Goal: Task Accomplishment & Management: Use online tool/utility

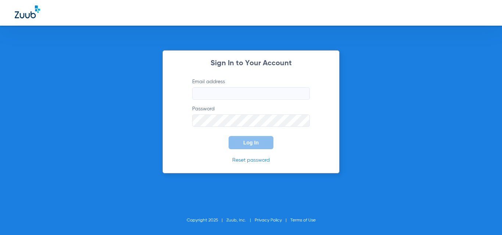
type input "[EMAIL_ADDRESS][DOMAIN_NAME]"
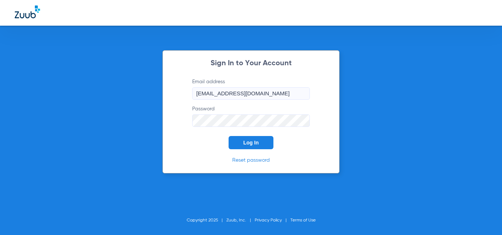
click at [253, 139] on button "Log In" at bounding box center [250, 142] width 45 height 13
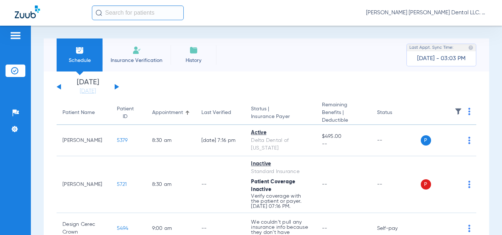
click at [22, 38] on div at bounding box center [16, 36] width 20 height 11
click at [19, 34] on img at bounding box center [16, 35] width 12 height 9
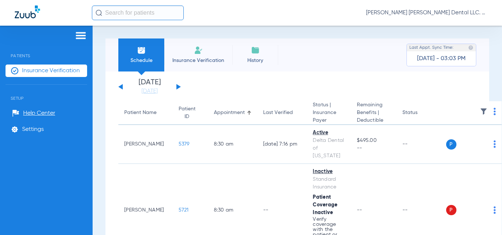
click at [80, 37] on img at bounding box center [81, 35] width 12 height 9
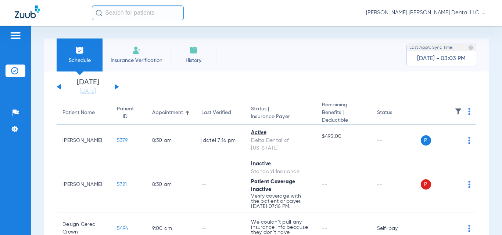
click at [143, 53] on li "Insurance Verification" at bounding box center [136, 55] width 68 height 33
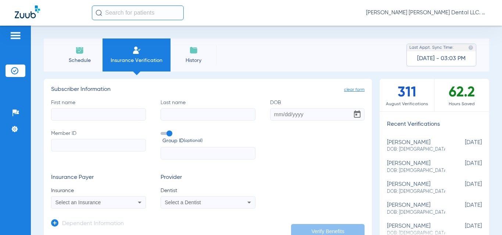
click at [108, 200] on div "Select an Insurance" at bounding box center [89, 202] width 69 height 5
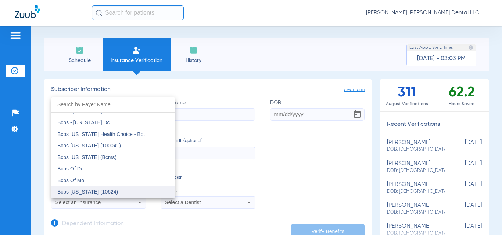
scroll to position [331, 0]
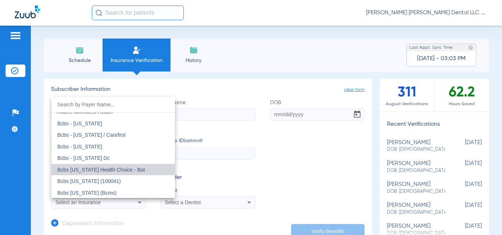
click at [140, 170] on mat-option "Bcbs [US_STATE] Health Choice - Bot" at bounding box center [112, 170] width 123 height 12
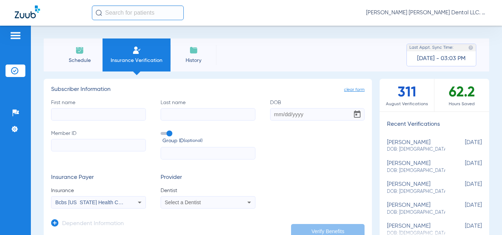
click at [291, 110] on input "DOB" at bounding box center [317, 114] width 95 height 12
click at [277, 115] on input "07181972" at bounding box center [317, 114] width 95 height 12
type input "[DATE]"
click at [126, 112] on input "First name" at bounding box center [98, 114] width 95 height 12
paste input "[PERSON_NAME]"
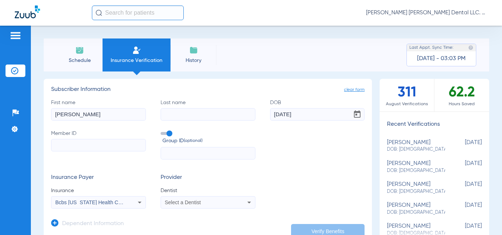
type input "[PERSON_NAME]"
click at [186, 110] on input "Last name" at bounding box center [207, 114] width 95 height 12
paste input "[PERSON_NAME]"
type input "[PERSON_NAME]"
click at [190, 203] on span "Select a Dentist" at bounding box center [183, 203] width 36 height 6
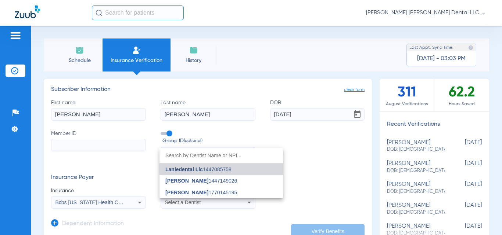
click at [211, 171] on span "Laniedental Llc 1447085758" at bounding box center [198, 169] width 66 height 5
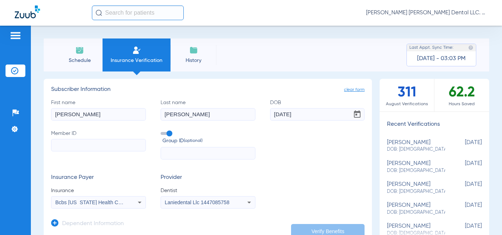
scroll to position [73, 0]
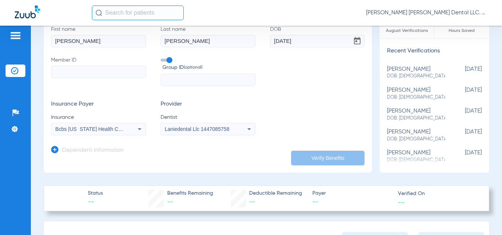
click at [219, 126] on div "Laniedental Llc 1447085758" at bounding box center [208, 129] width 94 height 9
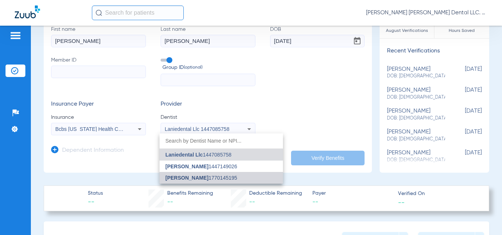
click at [201, 175] on mat-option "[PERSON_NAME] 1770145195" at bounding box center [220, 178] width 123 height 12
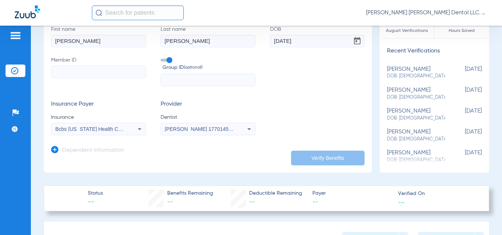
click at [277, 97] on form "First name [PERSON_NAME] name [PERSON_NAME] [DEMOGRAPHIC_DATA] Member ID Group …" at bounding box center [207, 81] width 313 height 110
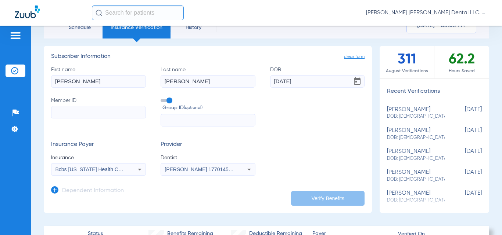
scroll to position [0, 0]
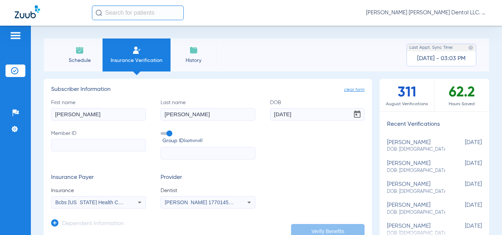
click at [101, 145] on input "Member ID" at bounding box center [98, 145] width 95 height 12
paste input "201-66-0872"
click at [66, 147] on input "201-66-0872" at bounding box center [98, 145] width 95 height 12
click at [73, 145] on input "20166-0872" at bounding box center [98, 145] width 95 height 12
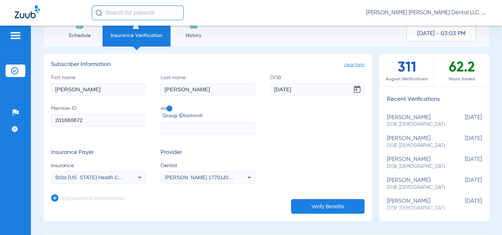
scroll to position [37, 0]
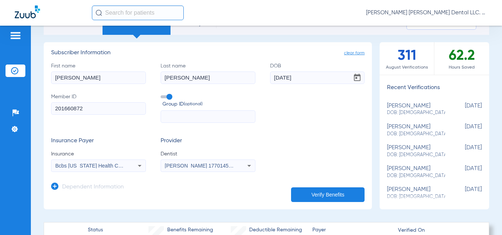
type input "201660872"
click at [313, 187] on app-dependent-form "Dependent Information" at bounding box center [207, 184] width 313 height 25
click at [311, 192] on button "Verify Benefits" at bounding box center [327, 195] width 73 height 15
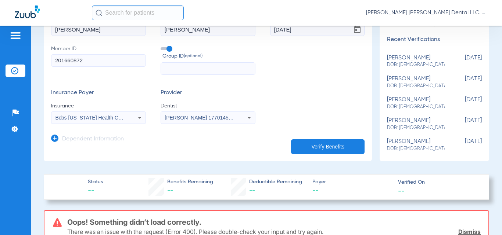
scroll to position [73, 0]
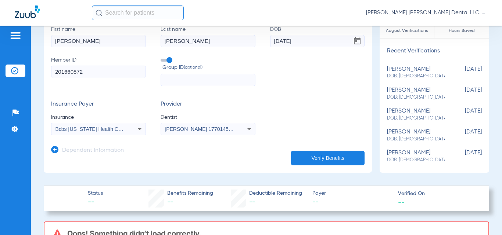
click at [123, 129] on span "Bcbs [US_STATE] Health Choice - Bot" at bounding box center [98, 129] width 87 height 6
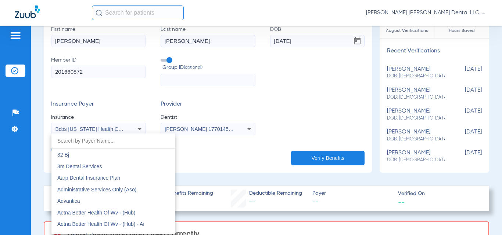
scroll to position [308, 0]
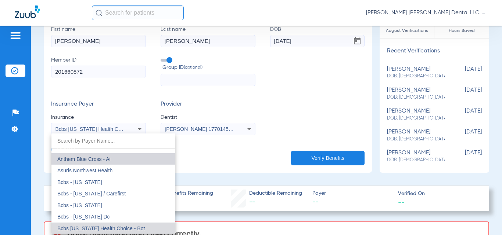
click at [125, 160] on mat-option "Anthem Blue Cross - Ai" at bounding box center [112, 160] width 123 height 12
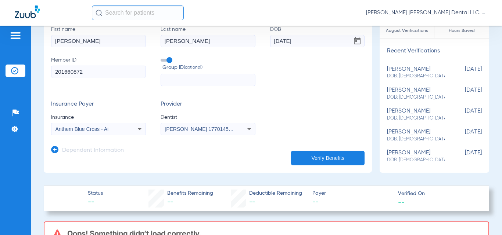
click at [316, 156] on button "Verify Benefits" at bounding box center [327, 158] width 73 height 15
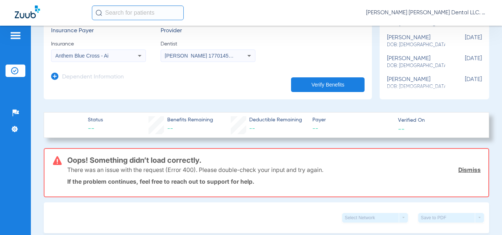
scroll to position [73, 0]
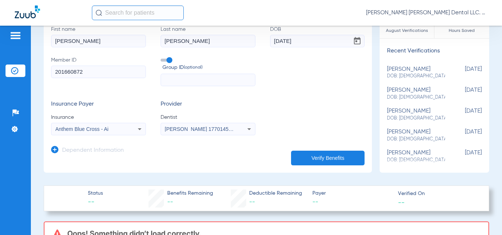
click at [140, 130] on icon at bounding box center [139, 129] width 9 height 9
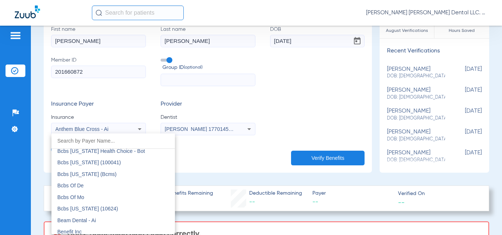
scroll to position [422, 0]
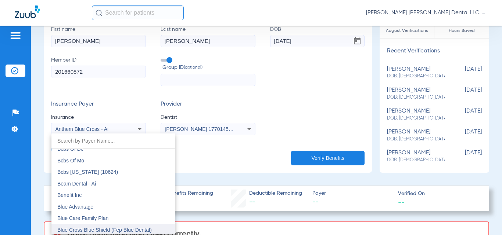
click at [116, 229] on span "Blue Cross Blue Shield (Fep Blue Dental)" at bounding box center [104, 230] width 94 height 6
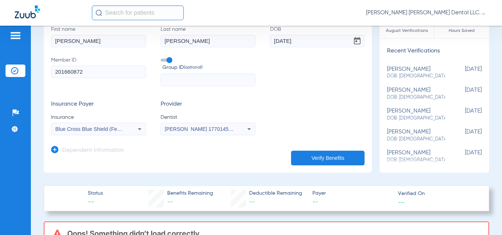
click at [336, 160] on button "Verify Benefits" at bounding box center [327, 158] width 73 height 15
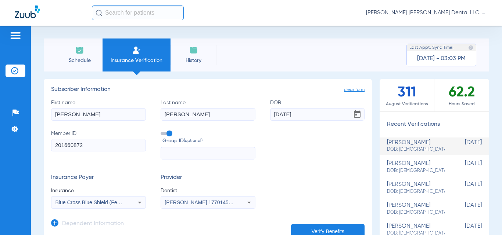
click at [106, 199] on div "Blue Cross Blue Shield (Fep Blue Dental)" at bounding box center [98, 202] width 94 height 9
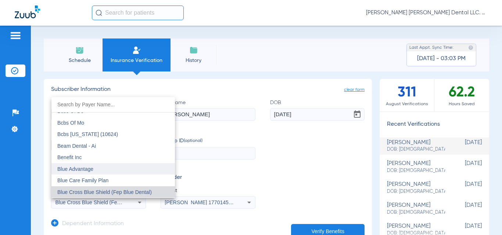
scroll to position [497, 0]
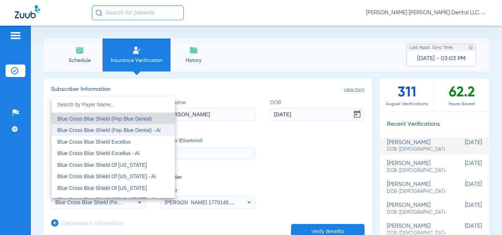
click at [142, 126] on mat-option "Blue Cross Blue Shield (Fep Blue Dental) - Ai" at bounding box center [112, 131] width 123 height 12
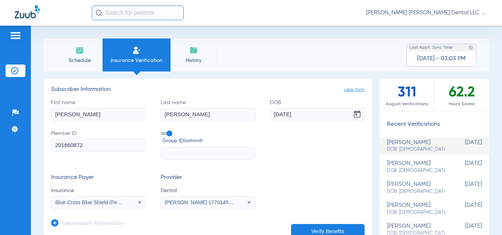
click at [305, 229] on button "Verify Benefits" at bounding box center [327, 231] width 73 height 15
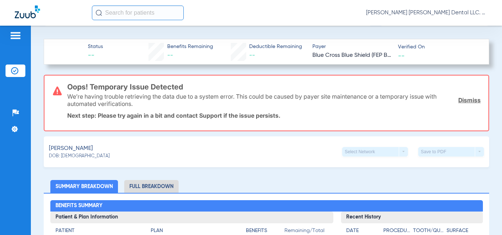
scroll to position [110, 0]
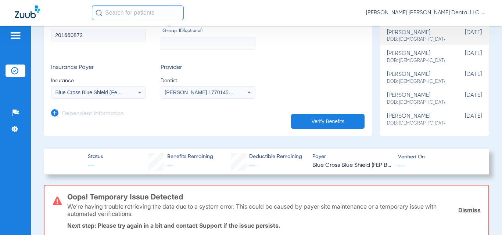
click at [126, 89] on div "Blue Cross Blue Shield (Fep Blue Dental) - Ai" at bounding box center [98, 92] width 94 height 9
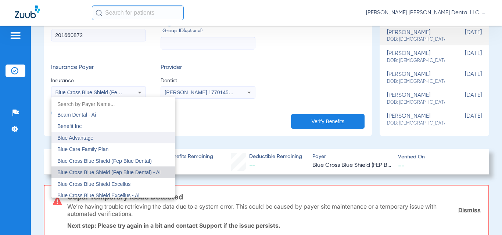
scroll to position [472, 0]
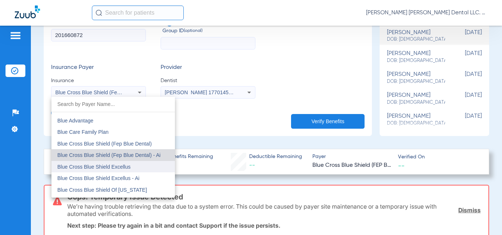
click at [153, 169] on mat-option "Blue Cross Blue Shield Excellus" at bounding box center [112, 167] width 123 height 12
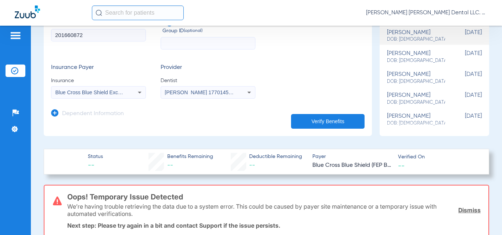
click at [299, 125] on button "Verify Benefits" at bounding box center [327, 121] width 73 height 15
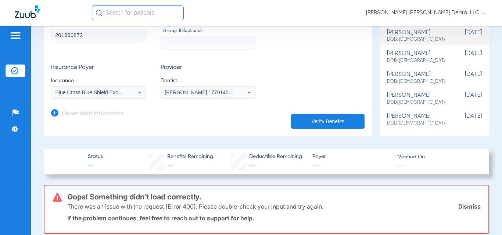
click at [92, 94] on span "Blue Cross Blue Shield Excellus" at bounding box center [91, 93] width 73 height 6
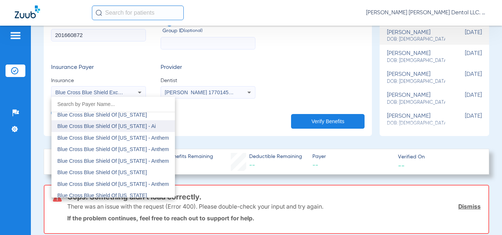
scroll to position [594, 0]
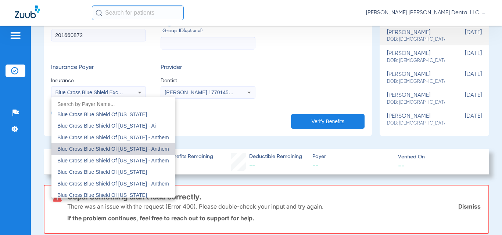
click at [151, 147] on span "Blue Cross Blue Shield Of [US_STATE] - Anthem" at bounding box center [113, 149] width 112 height 5
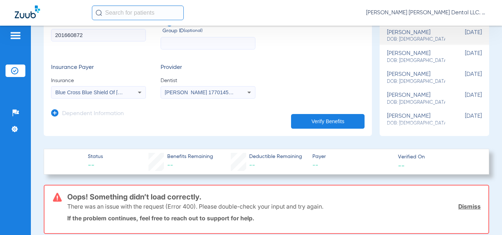
click at [136, 95] on icon at bounding box center [139, 92] width 9 height 9
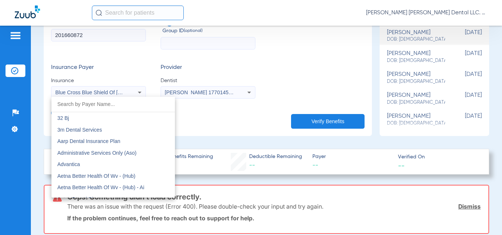
scroll to position [551, 0]
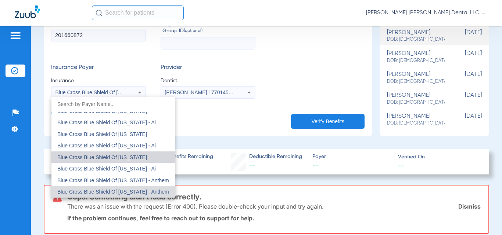
click at [145, 158] on mat-option "Blue Cross Blue Shield Of [US_STATE]" at bounding box center [112, 158] width 123 height 12
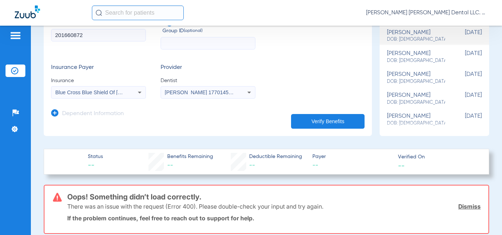
click at [323, 123] on button "Verify Benefits" at bounding box center [327, 121] width 73 height 15
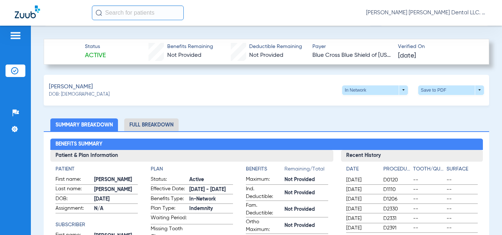
scroll to position [294, 0]
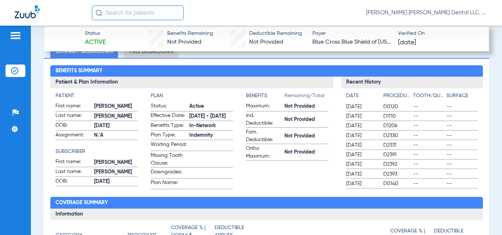
drag, startPoint x: 214, startPoint y: 137, endPoint x: 185, endPoint y: 142, distance: 29.8
click at [185, 141] on label "Plan Type: Indemnity" at bounding box center [192, 135] width 82 height 9
copy label "Indemnity"
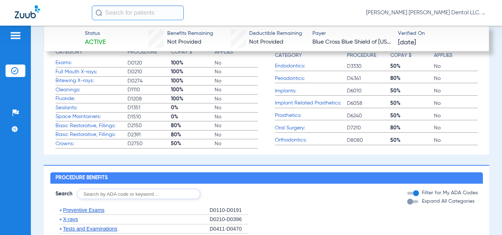
scroll to position [588, 0]
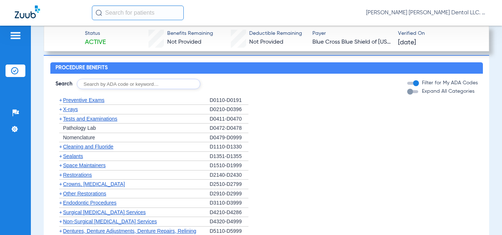
click at [61, 112] on span "+" at bounding box center [60, 110] width 3 height 6
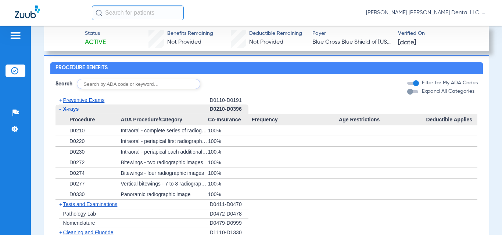
click at [63, 105] on span "+" at bounding box center [59, 100] width 8 height 9
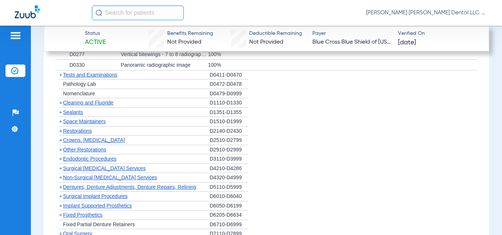
scroll to position [771, 0]
click at [61, 106] on span "+" at bounding box center [60, 103] width 3 height 6
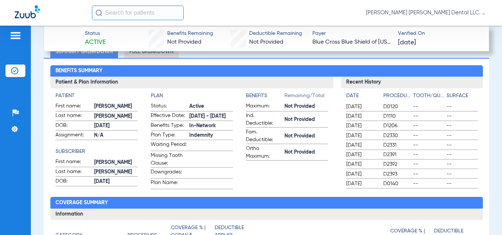
scroll to position [220, 0]
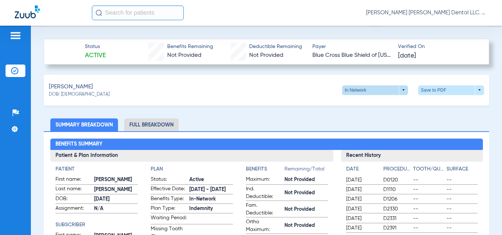
click at [390, 91] on span at bounding box center [375, 91] width 66 height 10
click at [296, 102] on div at bounding box center [251, 117] width 502 height 235
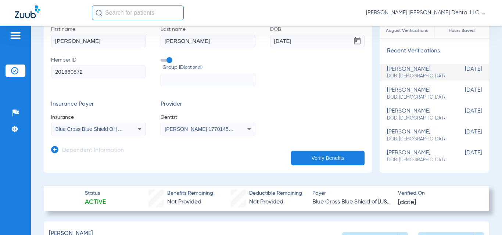
scroll to position [0, 0]
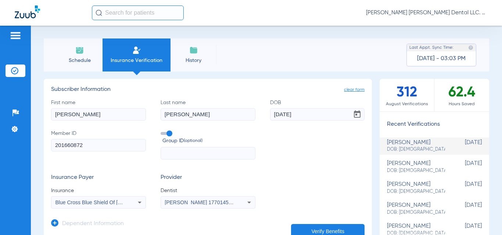
click at [124, 205] on div "Blue Cross Blue Shield Of [US_STATE]" at bounding box center [98, 202] width 94 height 9
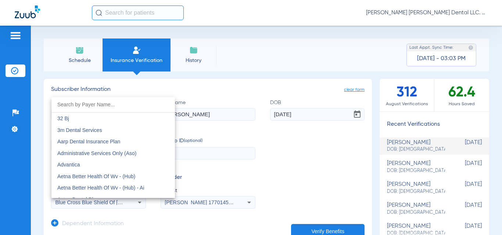
scroll to position [516, 0]
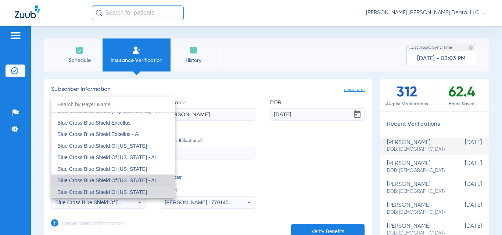
click at [141, 184] on span "Blue Cross Blue Shield Of [US_STATE] - Ai" at bounding box center [106, 181] width 98 height 6
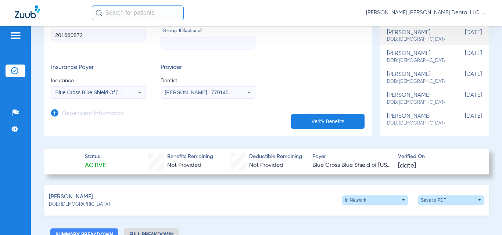
scroll to position [257, 0]
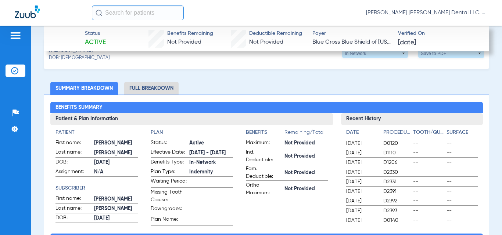
click at [163, 86] on li "Full Breakdown" at bounding box center [151, 88] width 54 height 13
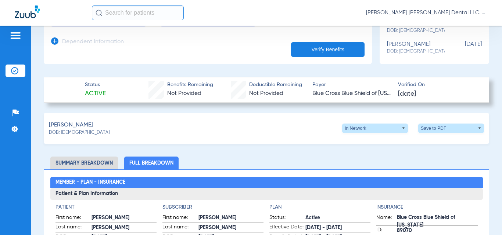
scroll to position [110, 0]
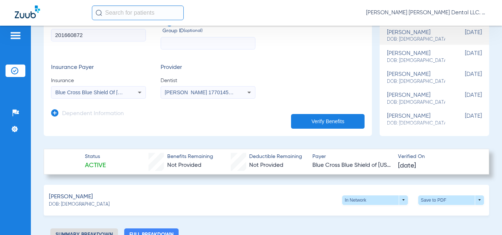
click at [117, 95] on span "Blue Cross Blue Shield Of [US_STATE] - Ai" at bounding box center [104, 93] width 98 height 6
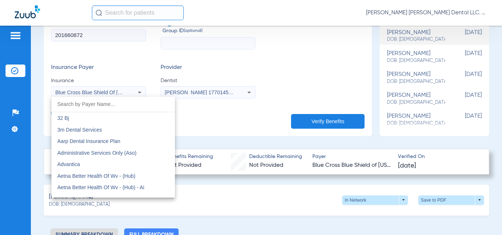
scroll to position [505, 0]
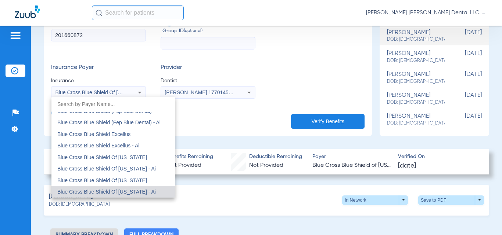
click at [131, 192] on span "Blue Cross Blue Shield Of [US_STATE] - Ai" at bounding box center [106, 192] width 98 height 6
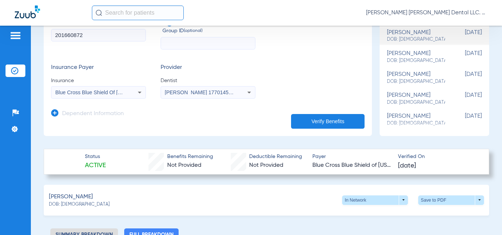
scroll to position [220, 0]
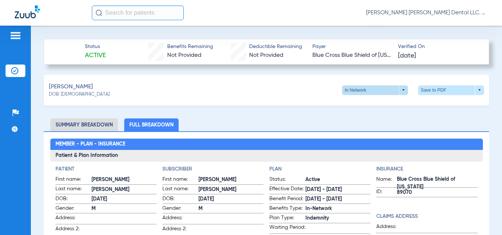
click at [396, 89] on span at bounding box center [375, 91] width 66 height 10
click at [361, 118] on span "Out of Network" at bounding box center [360, 118] width 34 height 5
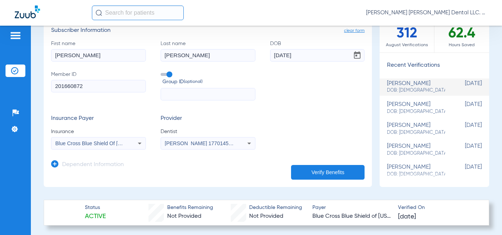
scroll to position [110, 0]
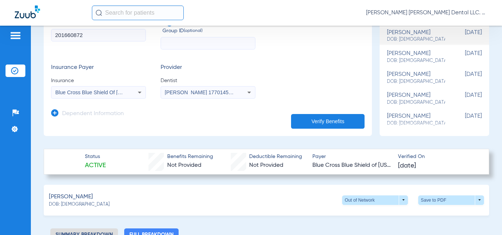
click at [331, 118] on button "Verify Benefits" at bounding box center [327, 121] width 73 height 15
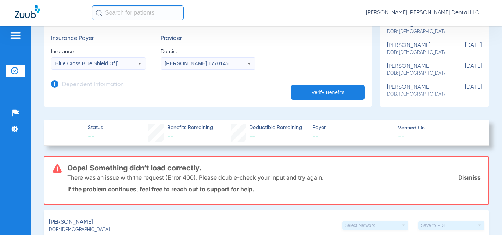
scroll to position [73, 0]
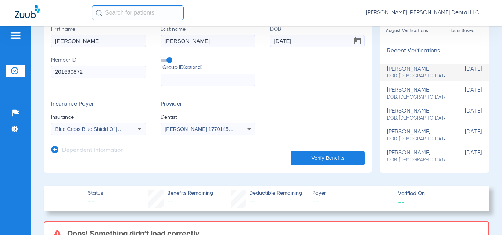
click at [116, 131] on span "Blue Cross Blue Shield Of [US_STATE] - Ai" at bounding box center [104, 129] width 98 height 6
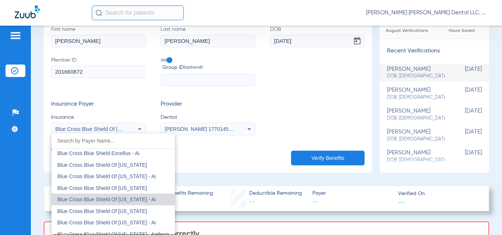
scroll to position [541, 0]
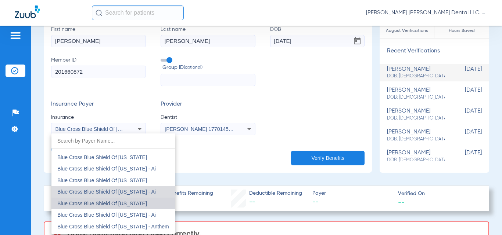
click at [141, 206] on mat-option "Blue Cross Blue Shield Of [US_STATE]" at bounding box center [112, 204] width 123 height 12
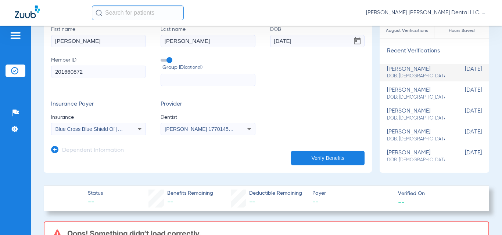
scroll to position [110, 0]
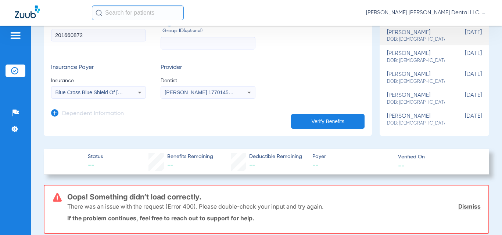
click at [324, 123] on button "Verify Benefits" at bounding box center [327, 121] width 73 height 15
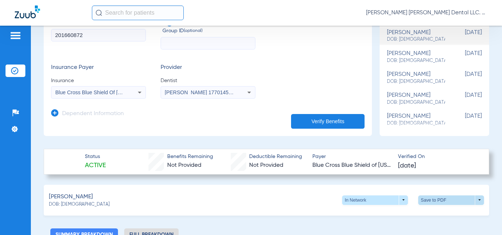
click at [459, 198] on span at bounding box center [451, 201] width 66 height 10
click at [387, 212] on span "Save to PDF" at bounding box center [390, 214] width 29 height 5
